Goal: Task Accomplishment & Management: Manage account settings

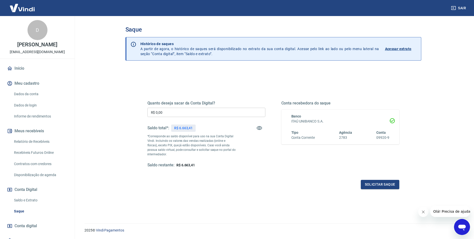
click at [157, 113] on input "R$ 0,00" at bounding box center [207, 112] width 118 height 9
type input "R$ 4.000,00"
click at [381, 183] on button "Solicitar saque" at bounding box center [380, 184] width 39 height 9
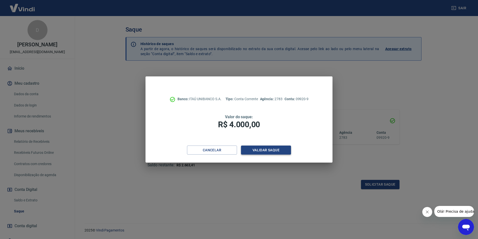
click at [268, 149] on button "Validar saque" at bounding box center [266, 149] width 50 height 9
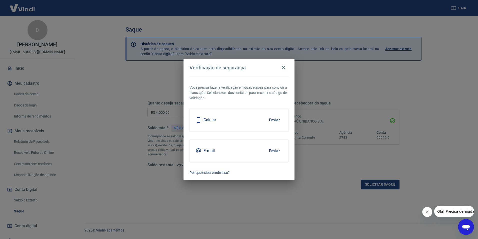
click at [273, 149] on button "Enviar" at bounding box center [274, 150] width 16 height 11
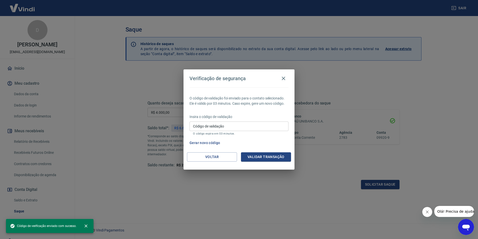
click at [232, 126] on input "Código de validação" at bounding box center [239, 125] width 99 height 9
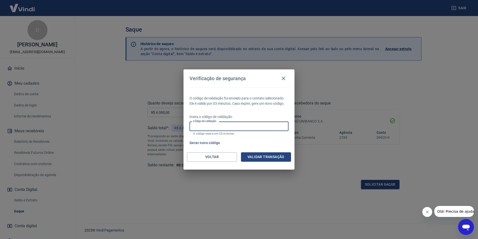
paste input "376440"
type input "376440"
click at [261, 155] on button "Validar transação" at bounding box center [266, 156] width 50 height 9
